Goal: Task Accomplishment & Management: Manage account settings

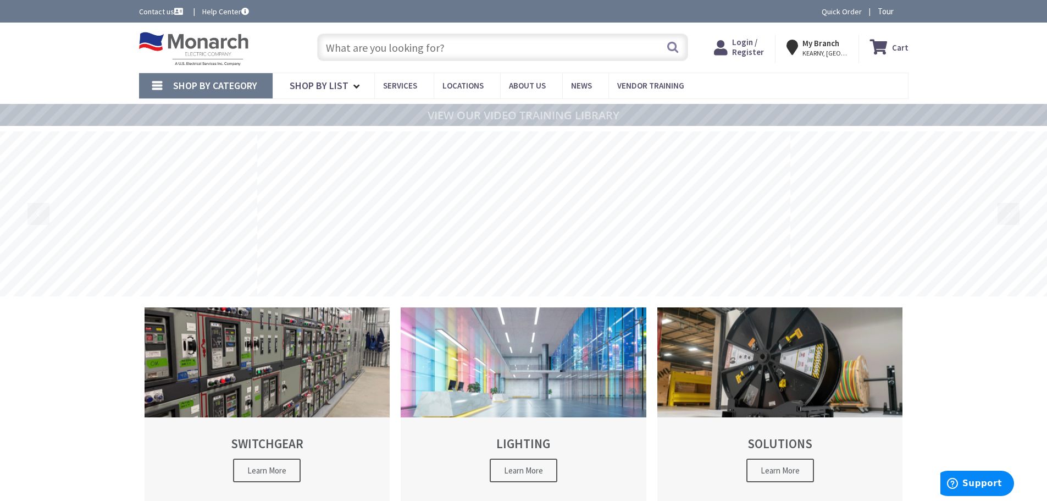
click at [747, 34] on div "Cart My Cart Close You have no items in your shopping cart. My Branch [GEOGRAPH…" at bounding box center [818, 46] width 197 height 34
click at [749, 42] on span "Login / Register" at bounding box center [748, 47] width 32 height 20
click at [751, 38] on span "Login / Register" at bounding box center [748, 47] width 32 height 20
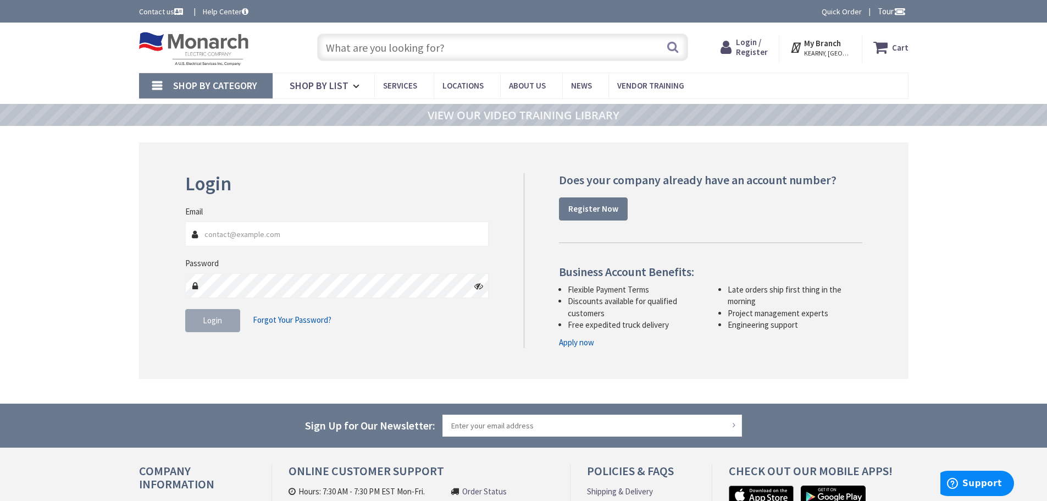
click at [215, 230] on input "Email" at bounding box center [337, 233] width 304 height 25
click at [208, 234] on input "Email" at bounding box center [337, 233] width 304 height 25
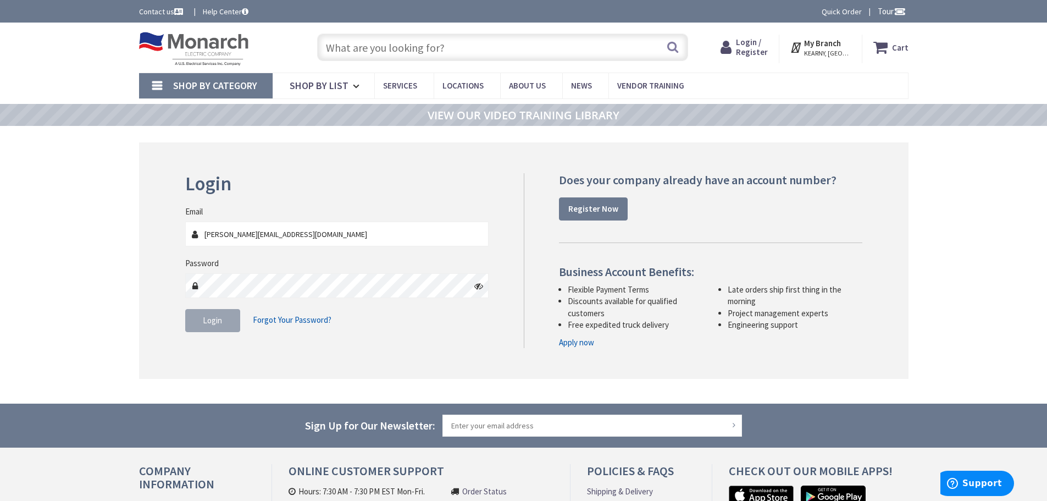
type input "j.sherman@sodonselectric.com"
click at [215, 321] on span "Login" at bounding box center [212, 320] width 19 height 10
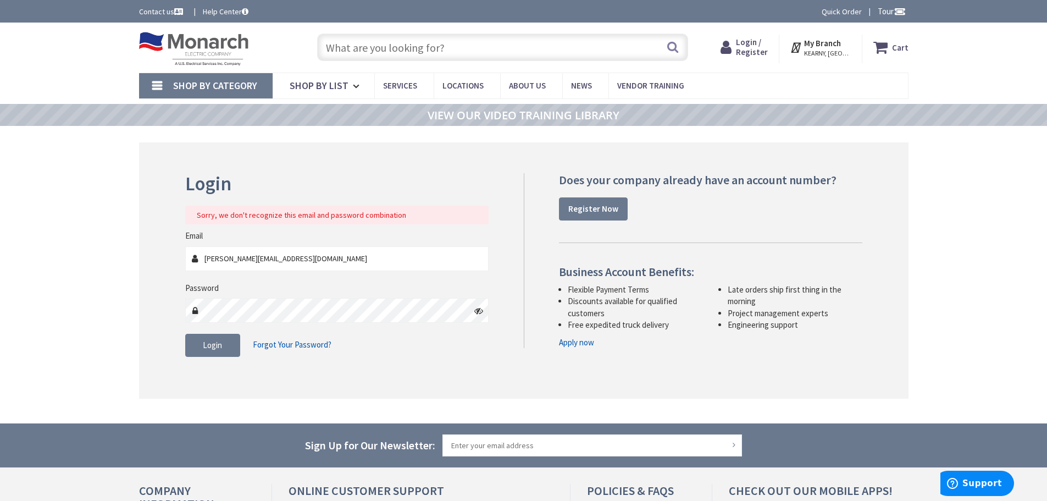
click at [479, 308] on icon at bounding box center [478, 310] width 9 height 9
click at [213, 337] on button "Login" at bounding box center [212, 345] width 55 height 23
